Goal: Information Seeking & Learning: Learn about a topic

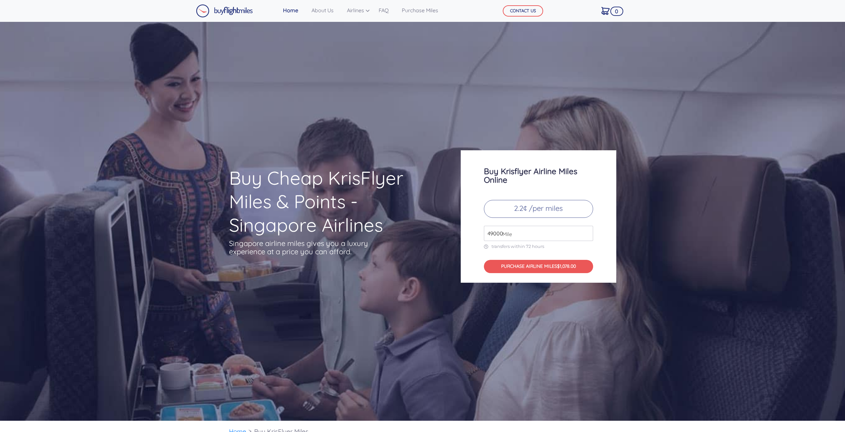
click at [549, 236] on input "49000" at bounding box center [538, 233] width 109 height 15
click at [587, 235] on input "49000" at bounding box center [538, 233] width 109 height 15
click at [586, 235] on input "49000" at bounding box center [538, 233] width 109 height 15
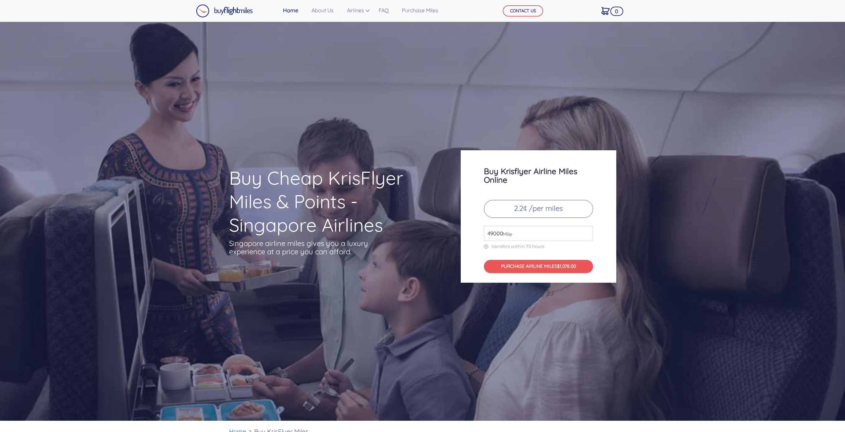
click at [586, 235] on input "49000" at bounding box center [538, 233] width 109 height 15
click at [586, 230] on input "50000" at bounding box center [538, 233] width 109 height 15
click at [586, 230] on input "51000" at bounding box center [538, 233] width 109 height 15
click at [586, 230] on input "52000" at bounding box center [538, 233] width 109 height 15
click at [586, 230] on input "53000" at bounding box center [538, 233] width 109 height 15
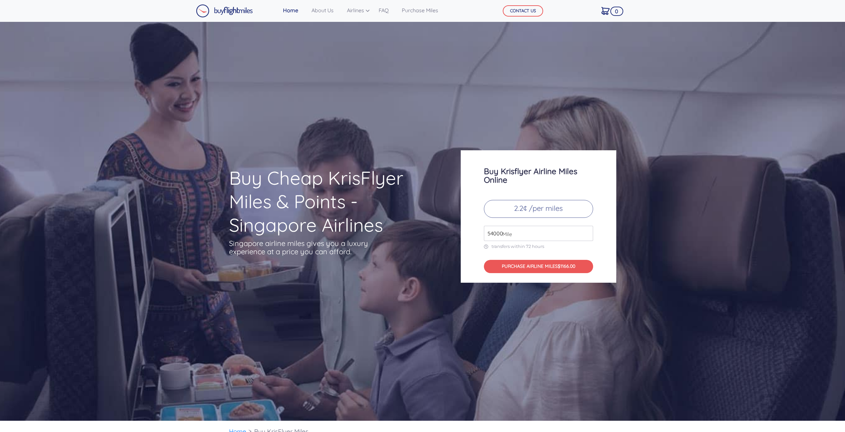
click at [586, 230] on input "54000" at bounding box center [538, 233] width 109 height 15
click at [586, 230] on input "55000" at bounding box center [538, 233] width 109 height 15
click at [586, 230] on input "56000" at bounding box center [538, 233] width 109 height 15
click at [586, 230] on input "57000" at bounding box center [538, 233] width 109 height 15
click at [586, 230] on input "58000" at bounding box center [538, 233] width 109 height 15
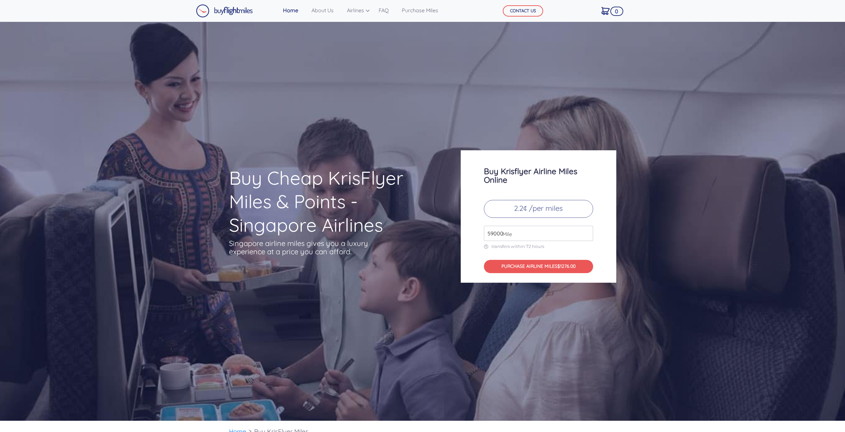
click at [586, 230] on input "59000" at bounding box center [538, 233] width 109 height 15
click at [586, 230] on input "60000" at bounding box center [538, 233] width 109 height 15
click at [586, 230] on input "61000" at bounding box center [538, 233] width 109 height 15
click at [586, 230] on input "62000" at bounding box center [538, 233] width 109 height 15
click at [585, 234] on input "61000" at bounding box center [538, 233] width 109 height 15
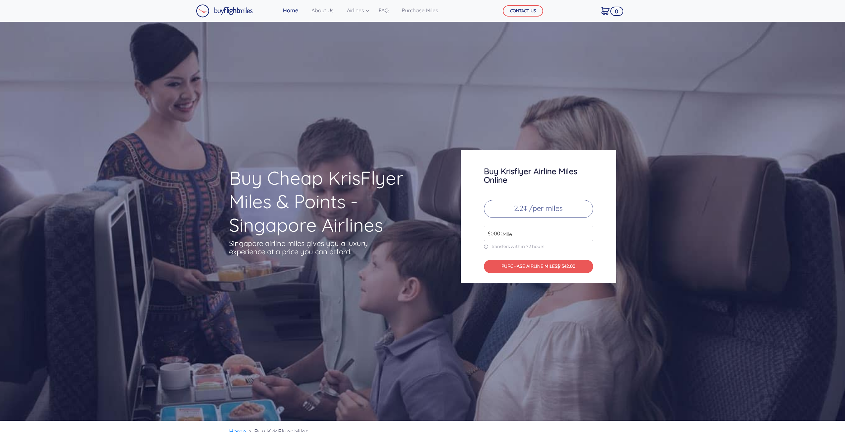
click at [585, 237] on input "60000" at bounding box center [538, 233] width 109 height 15
click at [585, 237] on input "59000" at bounding box center [538, 233] width 109 height 15
click at [585, 237] on input "58000" at bounding box center [538, 233] width 109 height 15
type input "57000"
click at [585, 237] on input "57000" at bounding box center [538, 233] width 109 height 15
